Goal: Check status: Check status

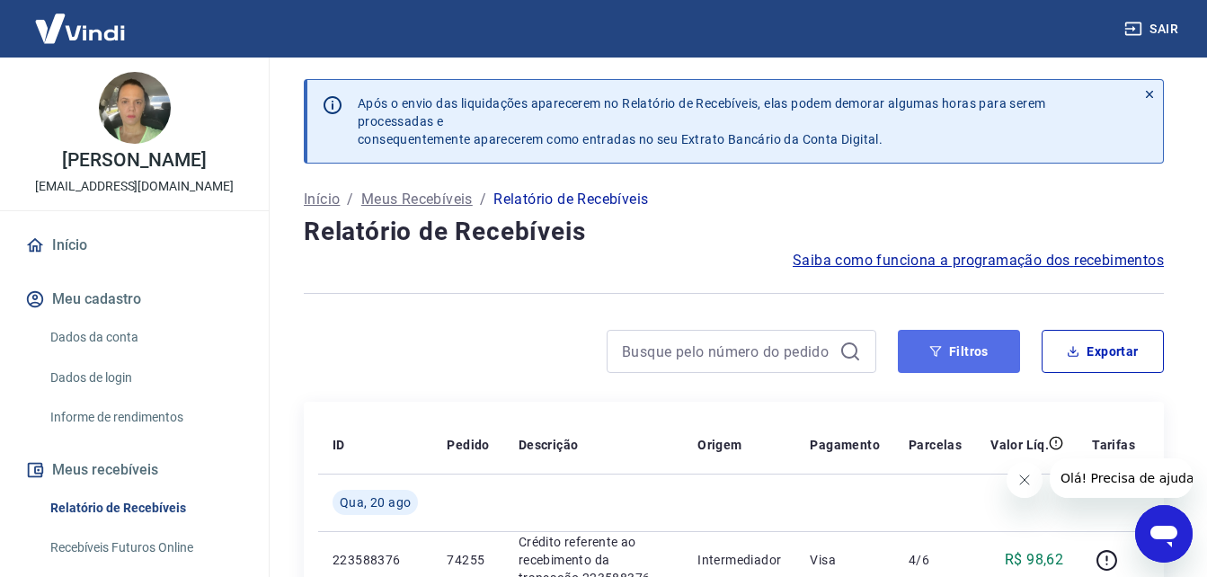
click at [956, 349] on button "Filtros" at bounding box center [959, 351] width 122 height 43
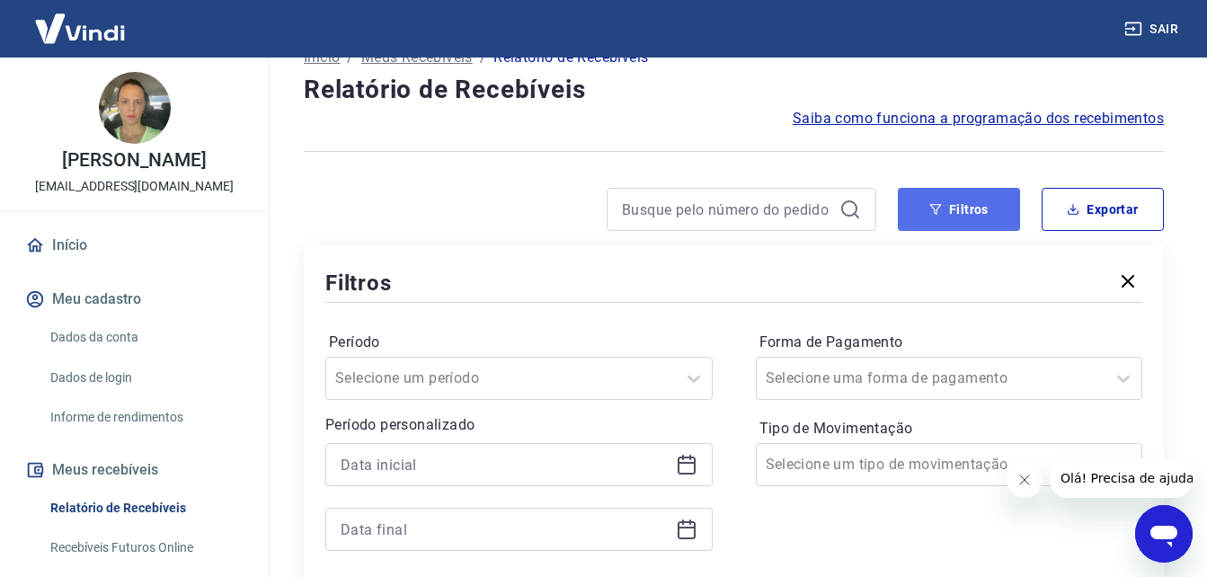
scroll to position [270, 0]
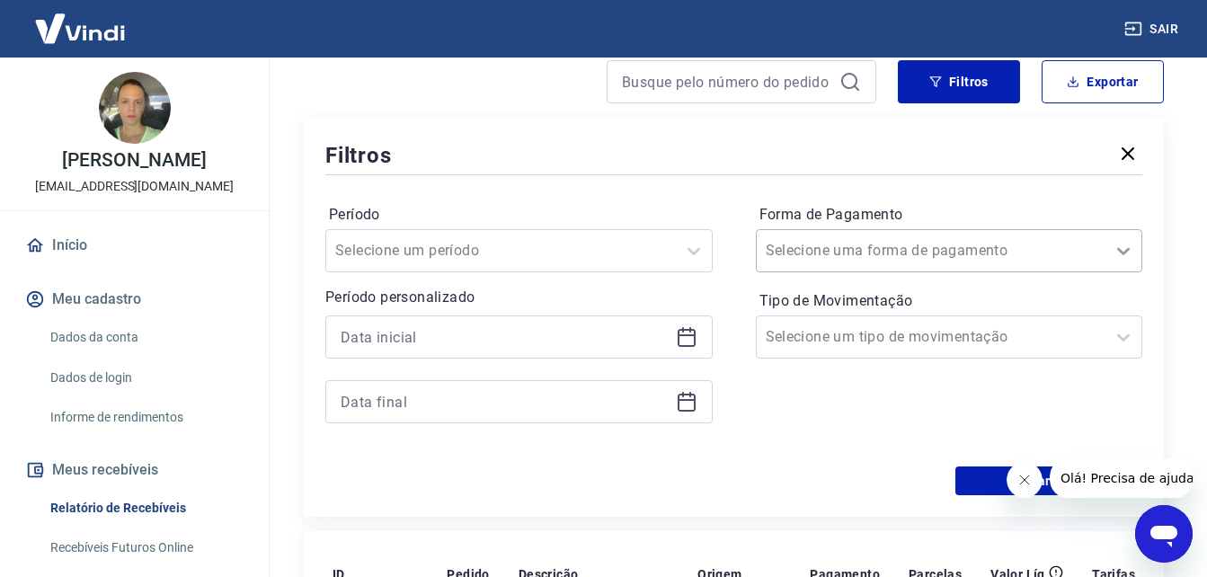
click at [1125, 250] on icon at bounding box center [1123, 251] width 22 height 22
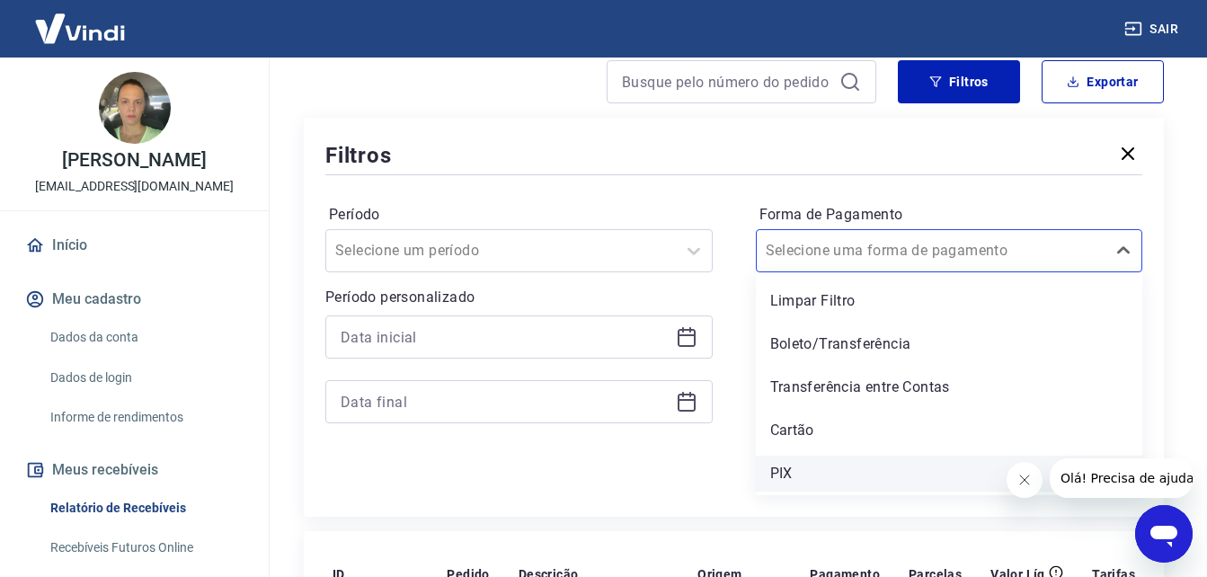
click at [792, 471] on div "PIX" at bounding box center [949, 474] width 387 height 36
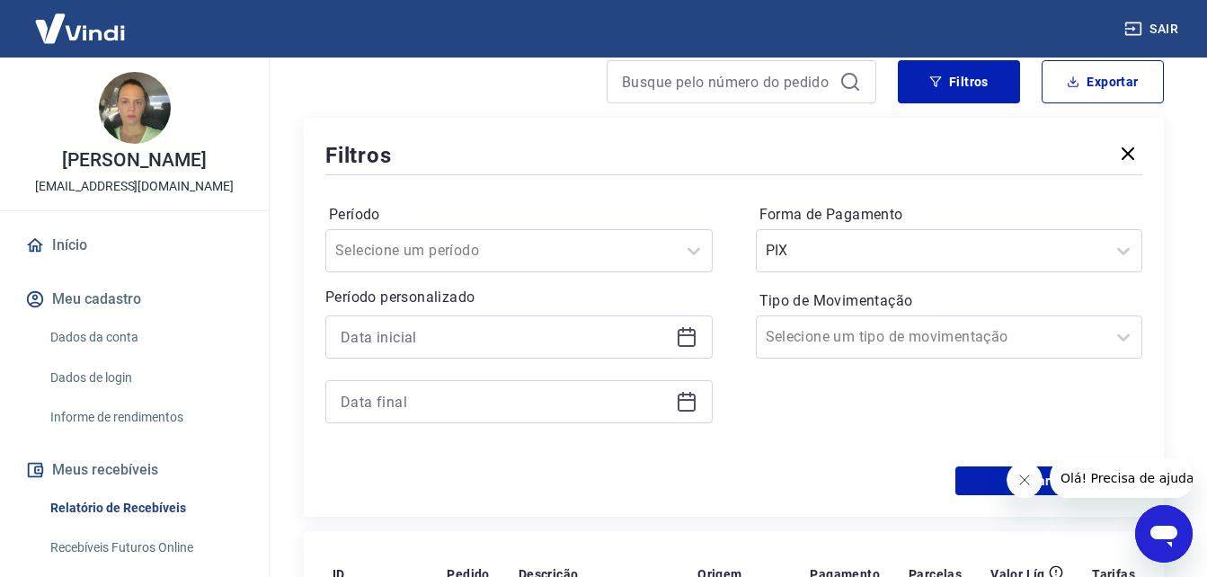
click at [1026, 478] on icon "Fechar mensagem da empresa" at bounding box center [1023, 480] width 14 height 14
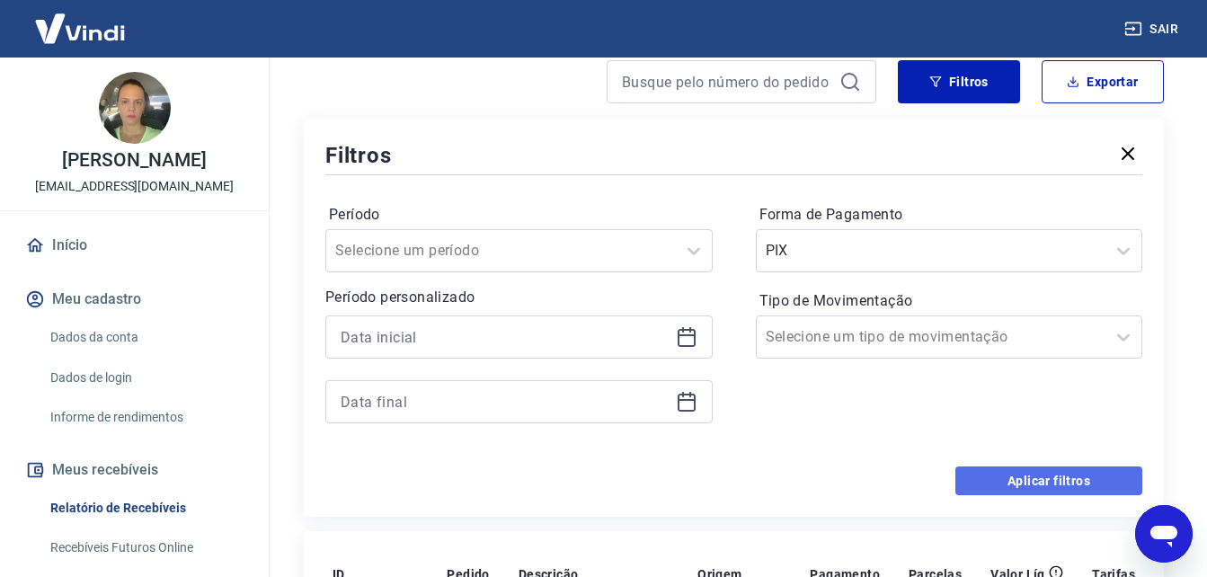
click at [1016, 485] on button "Aplicar filtros" at bounding box center [1048, 480] width 187 height 29
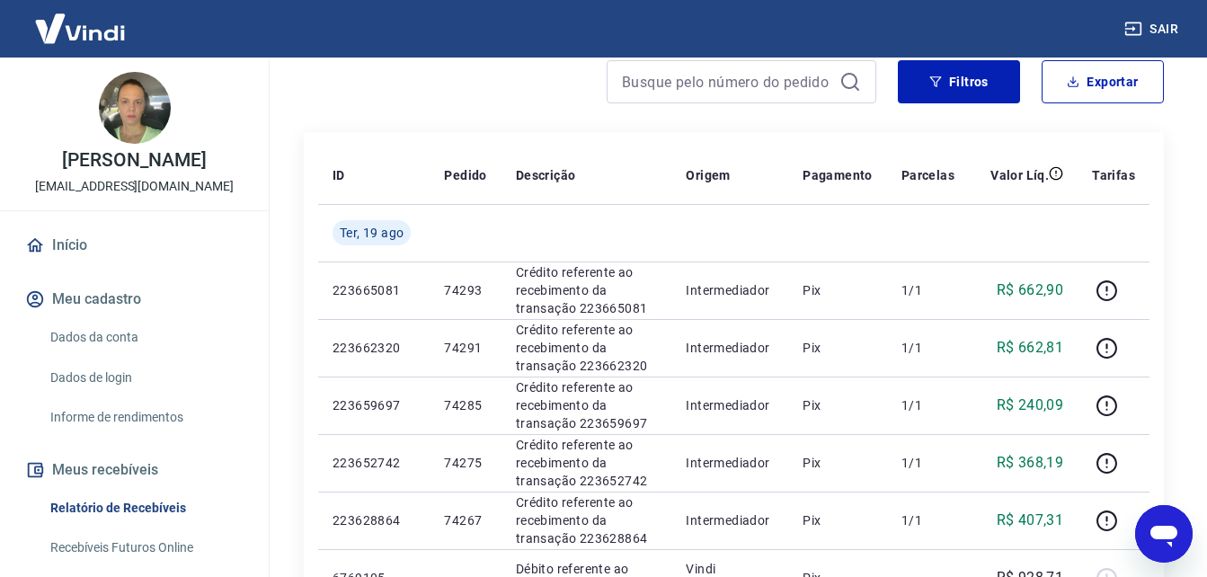
scroll to position [359, 0]
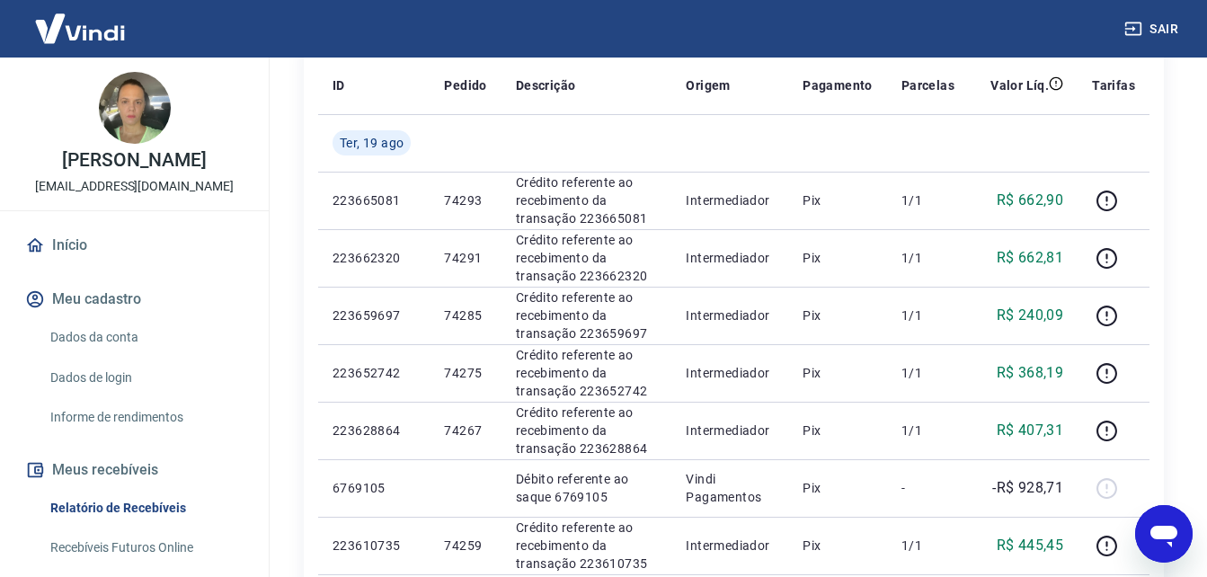
click at [54, 265] on link "Início" at bounding box center [135, 246] width 226 height 40
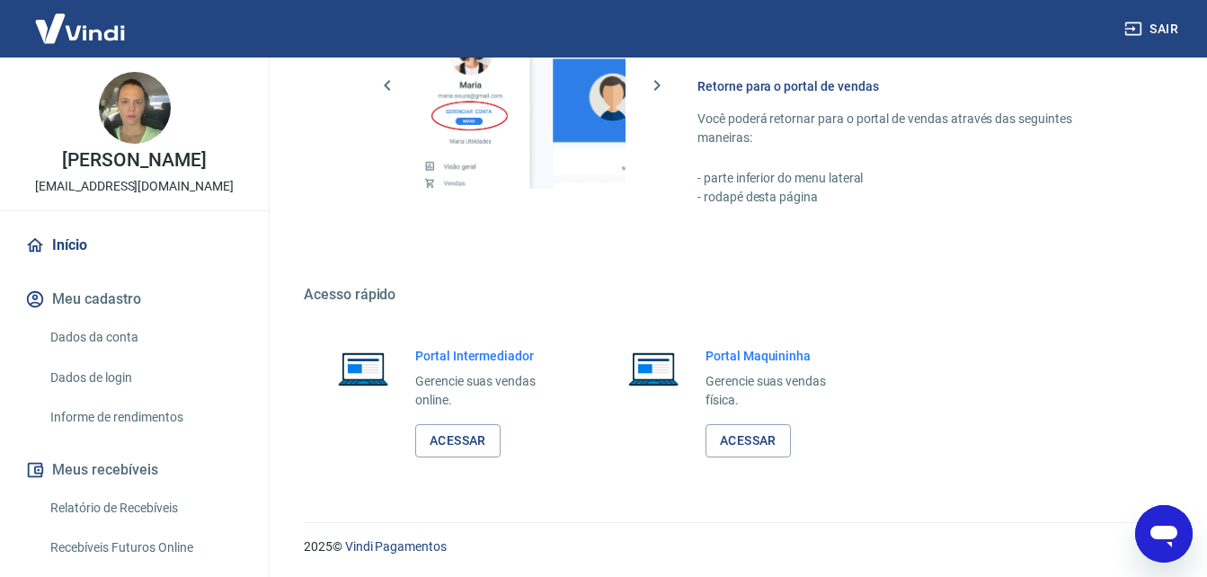
scroll to position [898, 0]
click at [469, 432] on link "Acessar" at bounding box center [457, 439] width 85 height 33
